Goal: Navigation & Orientation: Find specific page/section

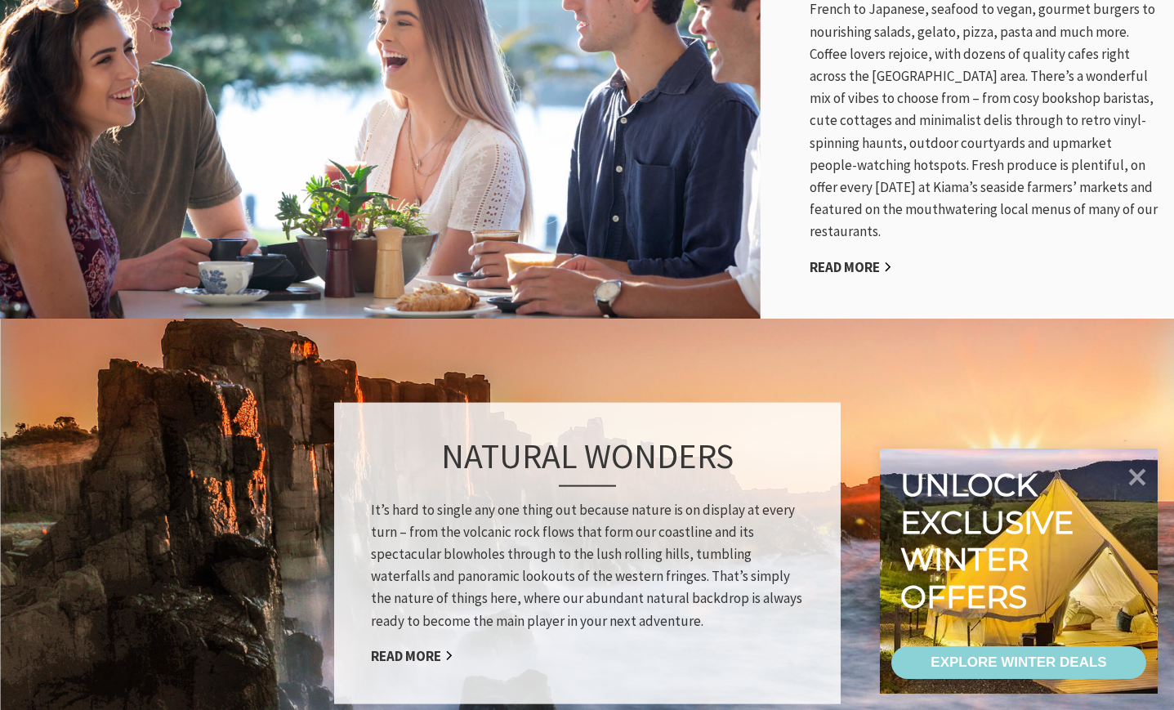
scroll to position [1062, 0]
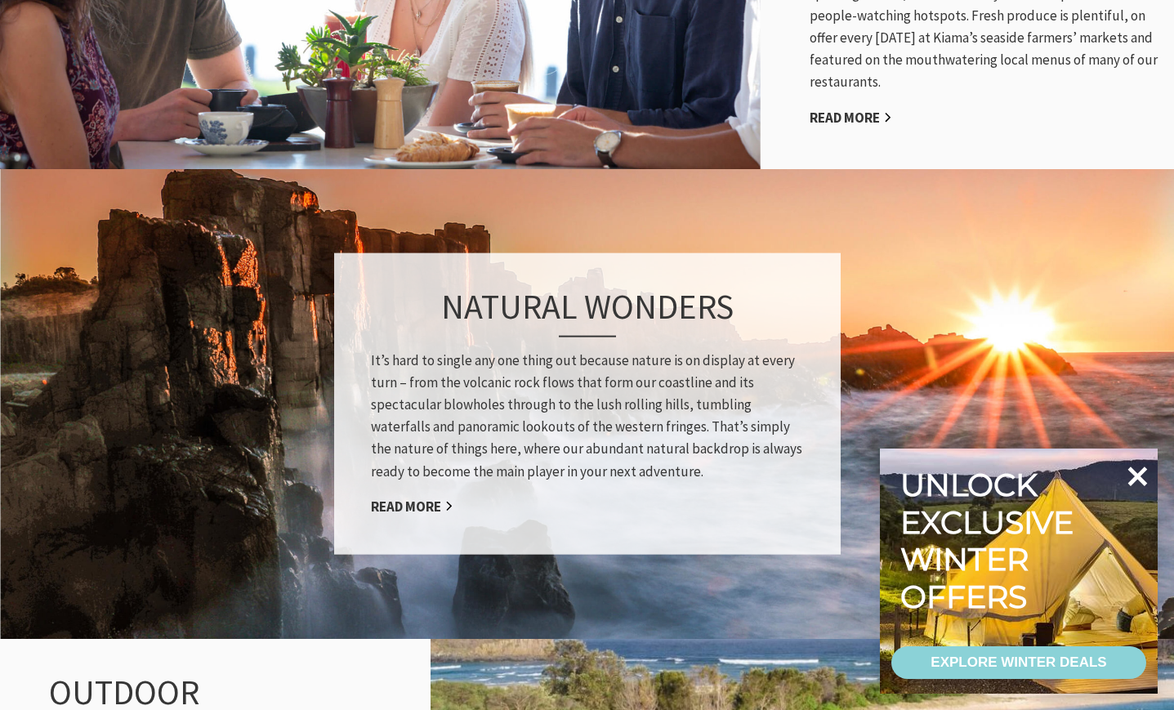
click at [1132, 479] on icon at bounding box center [1137, 476] width 39 height 39
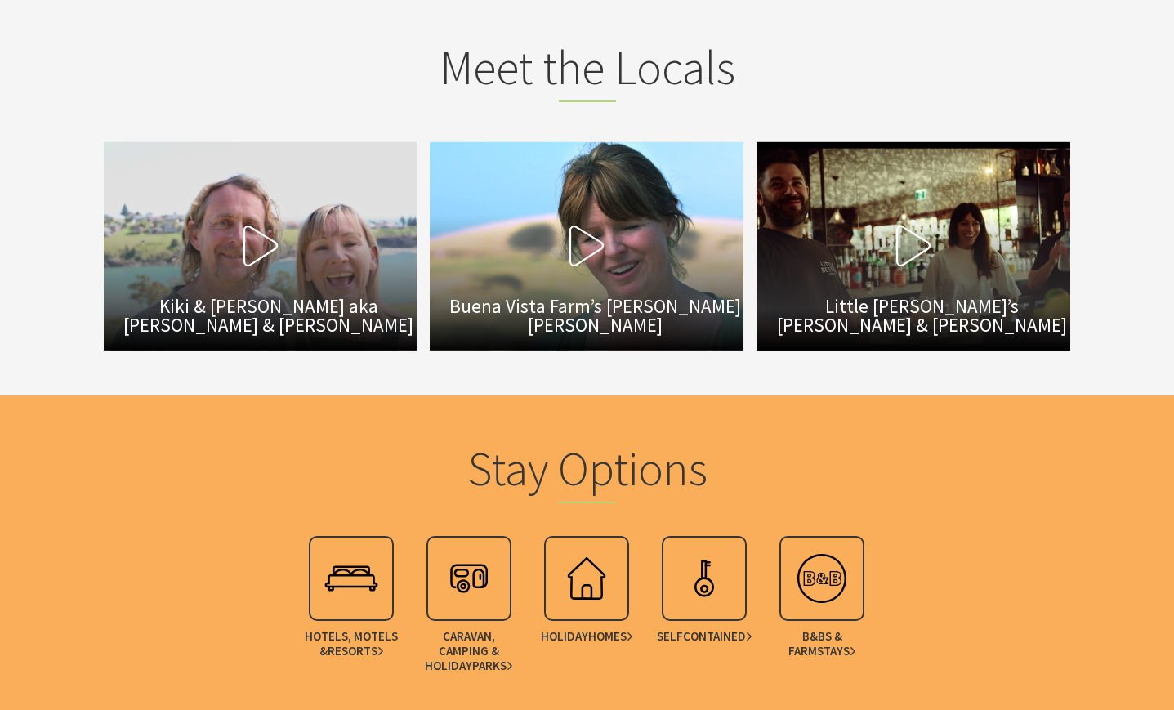
scroll to position [4412, 0]
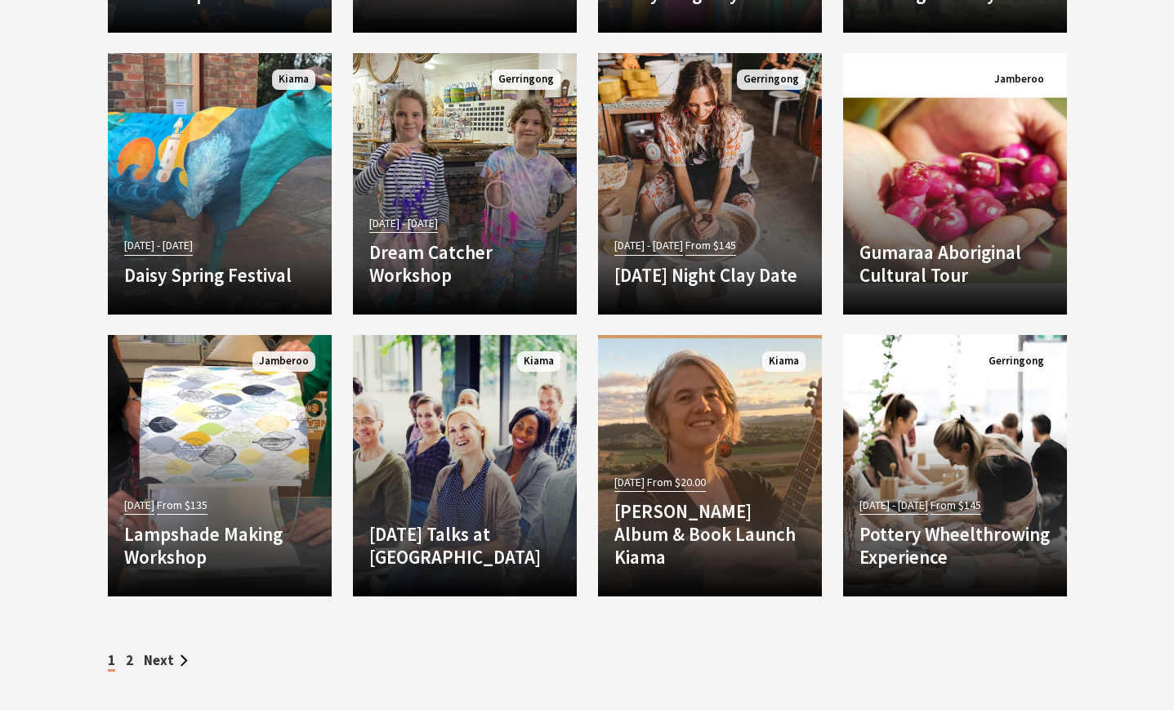
scroll to position [5229, 0]
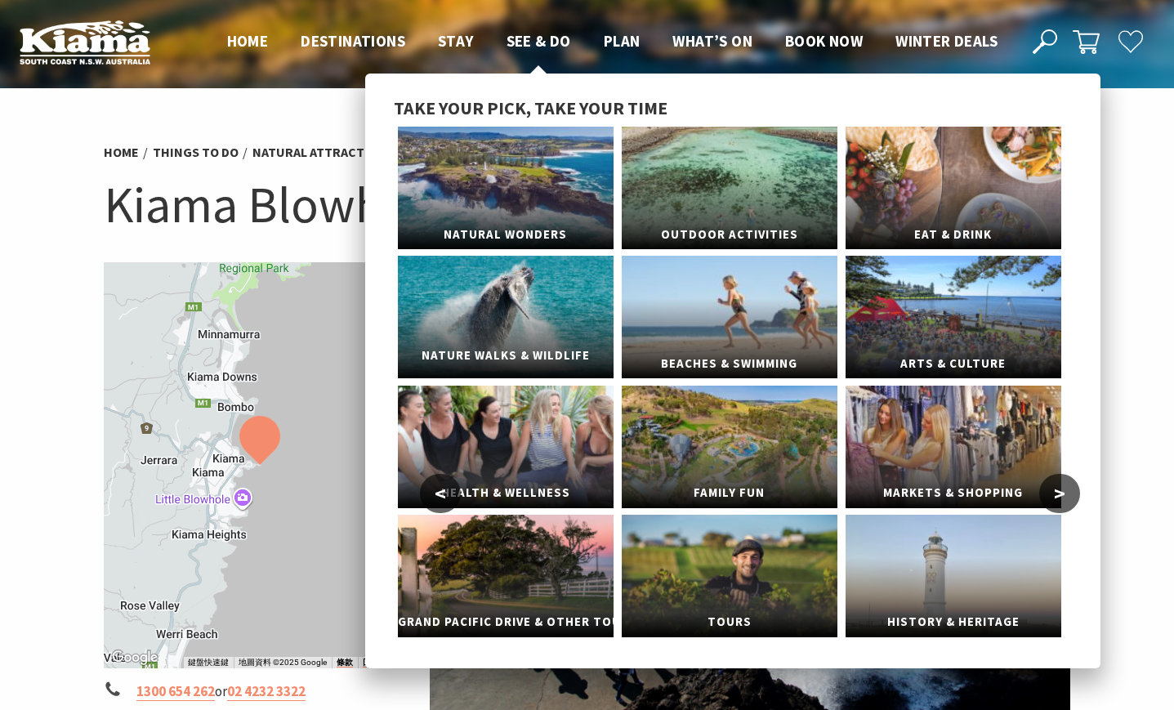
click at [483, 310] on link "Nature Walks & Wildlife" at bounding box center [506, 317] width 216 height 123
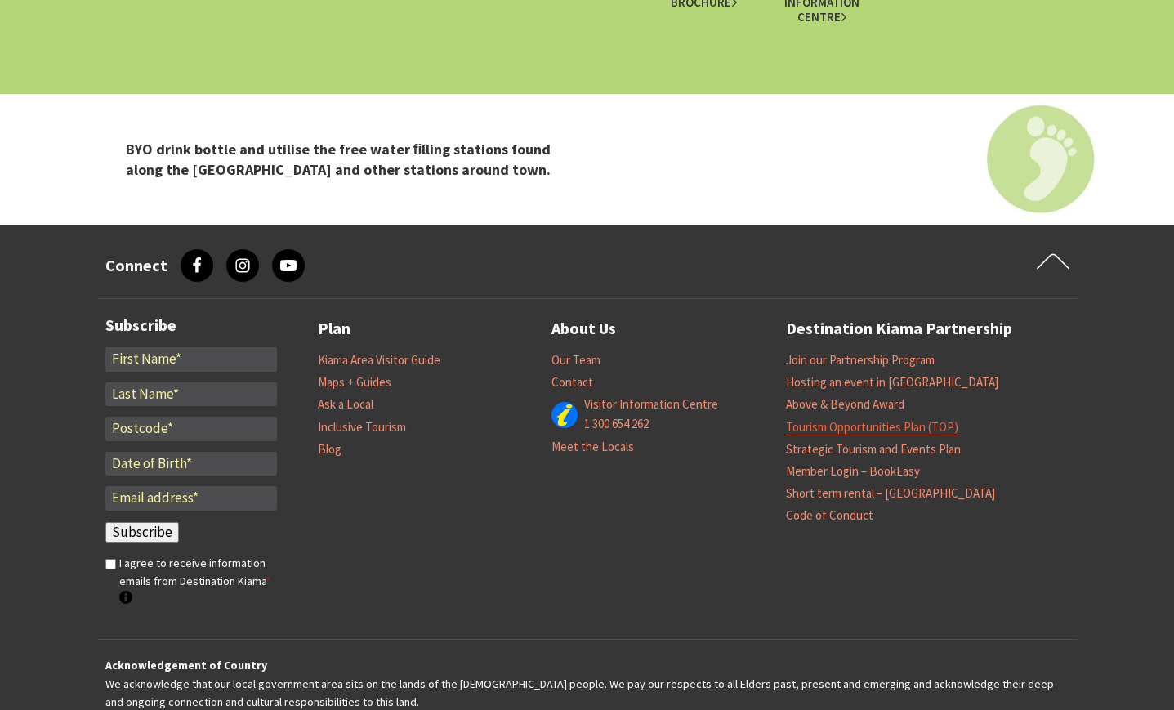
scroll to position [4533, 0]
